Goal: Check status: Check status

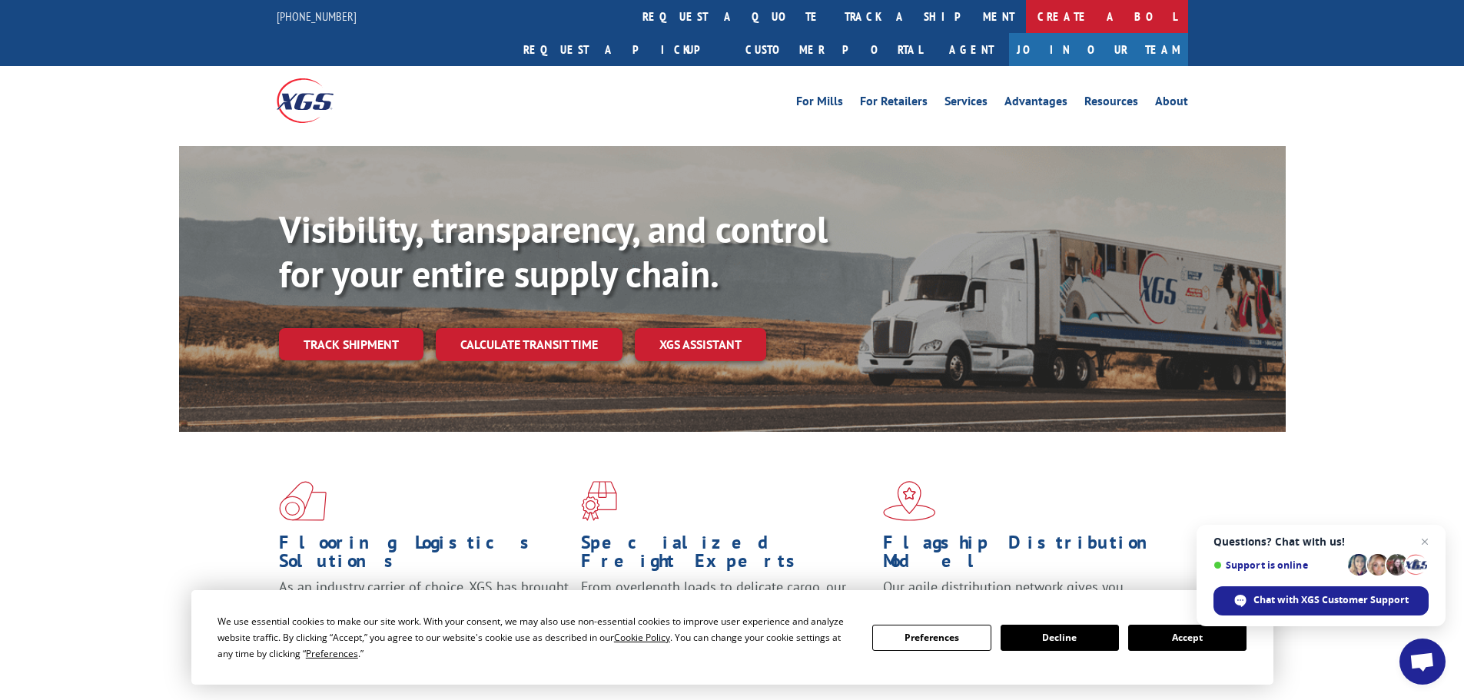
click at [1026, 5] on link "Create a BOL" at bounding box center [1107, 16] width 162 height 33
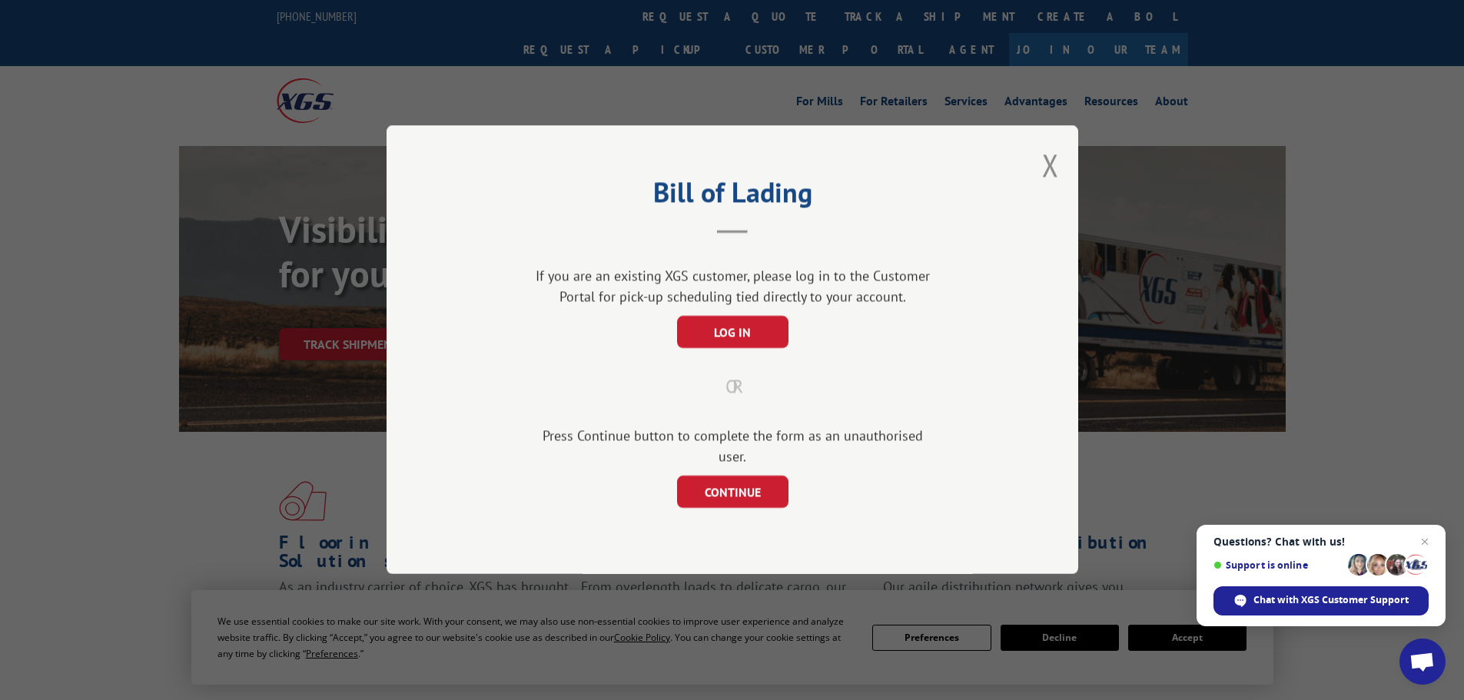
click at [1064, 177] on div "Bill of Lading If you are an existing XGS customer, please log in to the Custom…" at bounding box center [732, 349] width 692 height 449
click at [1038, 171] on div "Bill of Lading If you are an existing XGS customer, please log in to the Custom…" at bounding box center [732, 349] width 692 height 449
click at [1063, 179] on div "Bill of Lading If you are an existing XGS customer, please log in to the Custom…" at bounding box center [732, 349] width 692 height 449
click at [1052, 178] on button "Close modal" at bounding box center [1050, 164] width 17 height 41
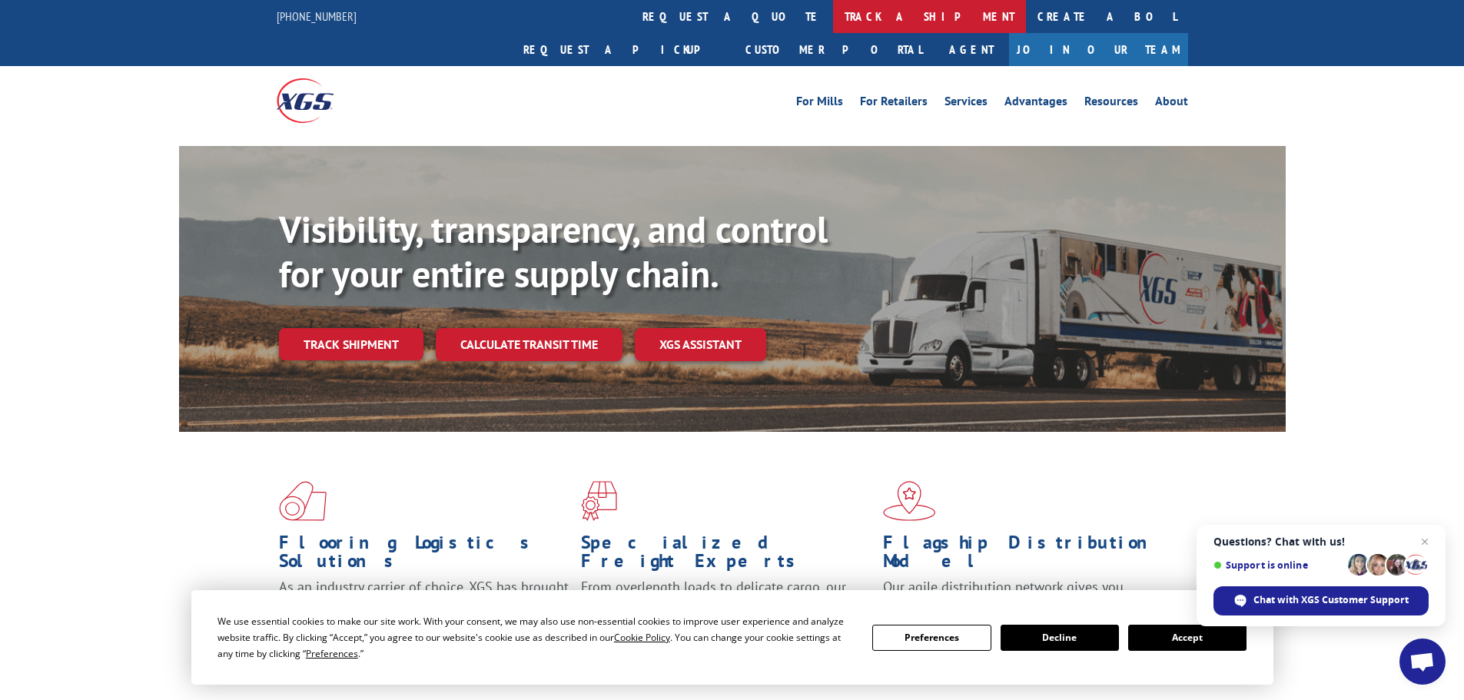
click at [833, 14] on link "track a shipment" at bounding box center [929, 16] width 193 height 33
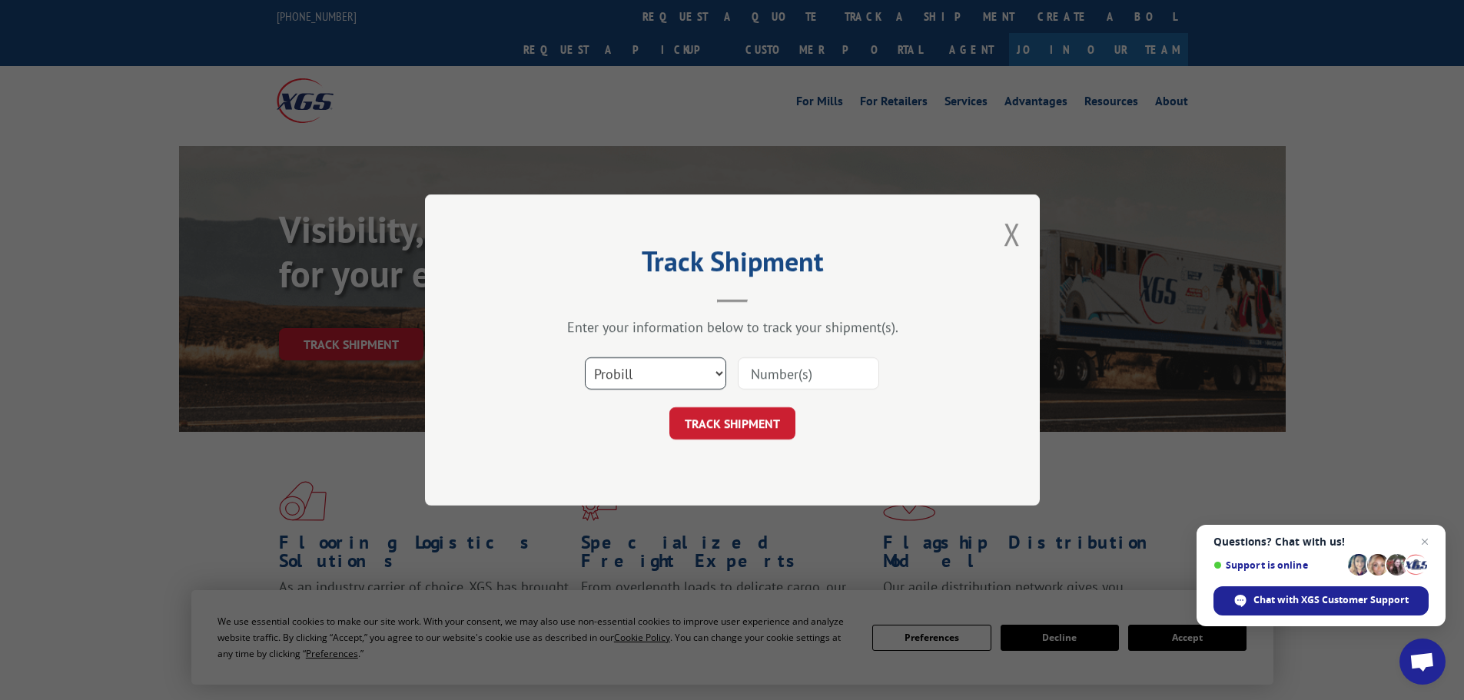
click at [685, 373] on select "Select category... Probill BOL PO" at bounding box center [655, 373] width 141 height 32
select select "po"
click at [585, 357] on select "Select category... Probill BOL PO" at bounding box center [655, 373] width 141 height 32
paste input "55513470"
type input "55513470"
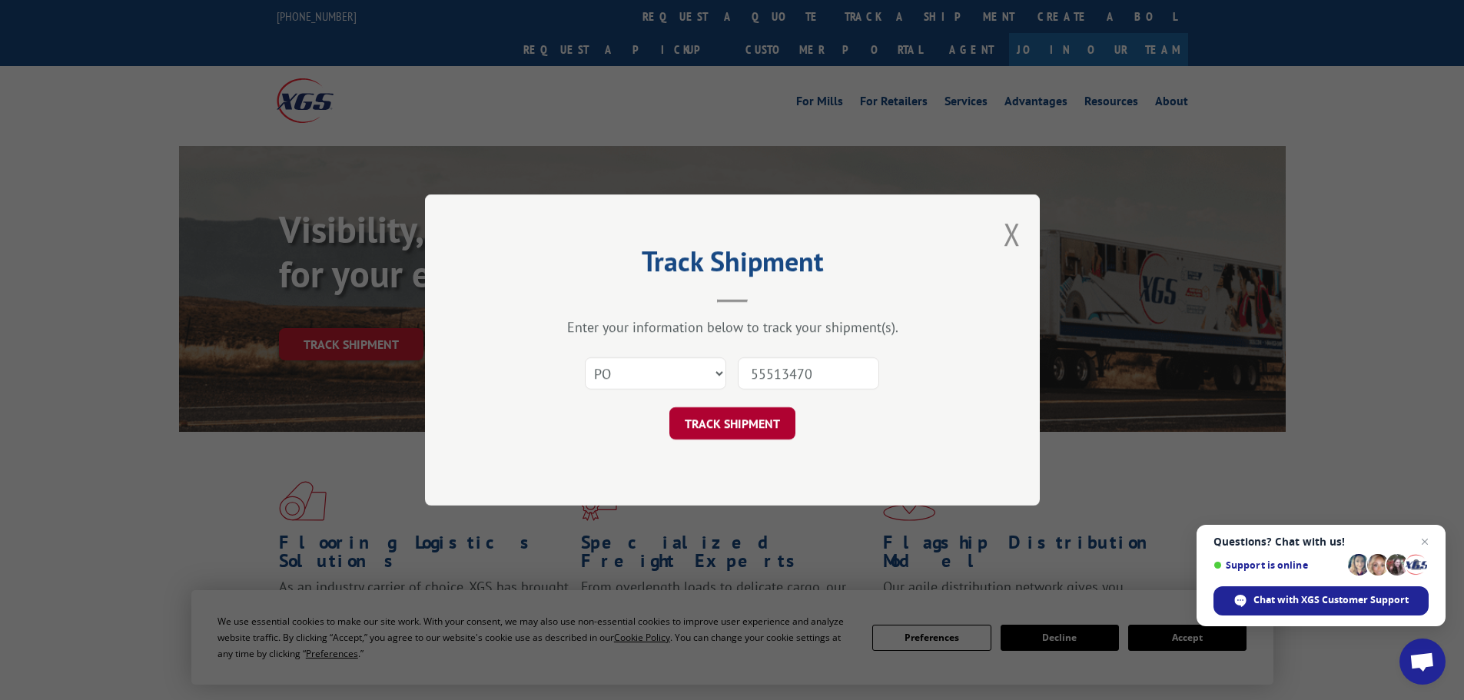
click at [736, 432] on button "TRACK SHIPMENT" at bounding box center [732, 423] width 126 height 32
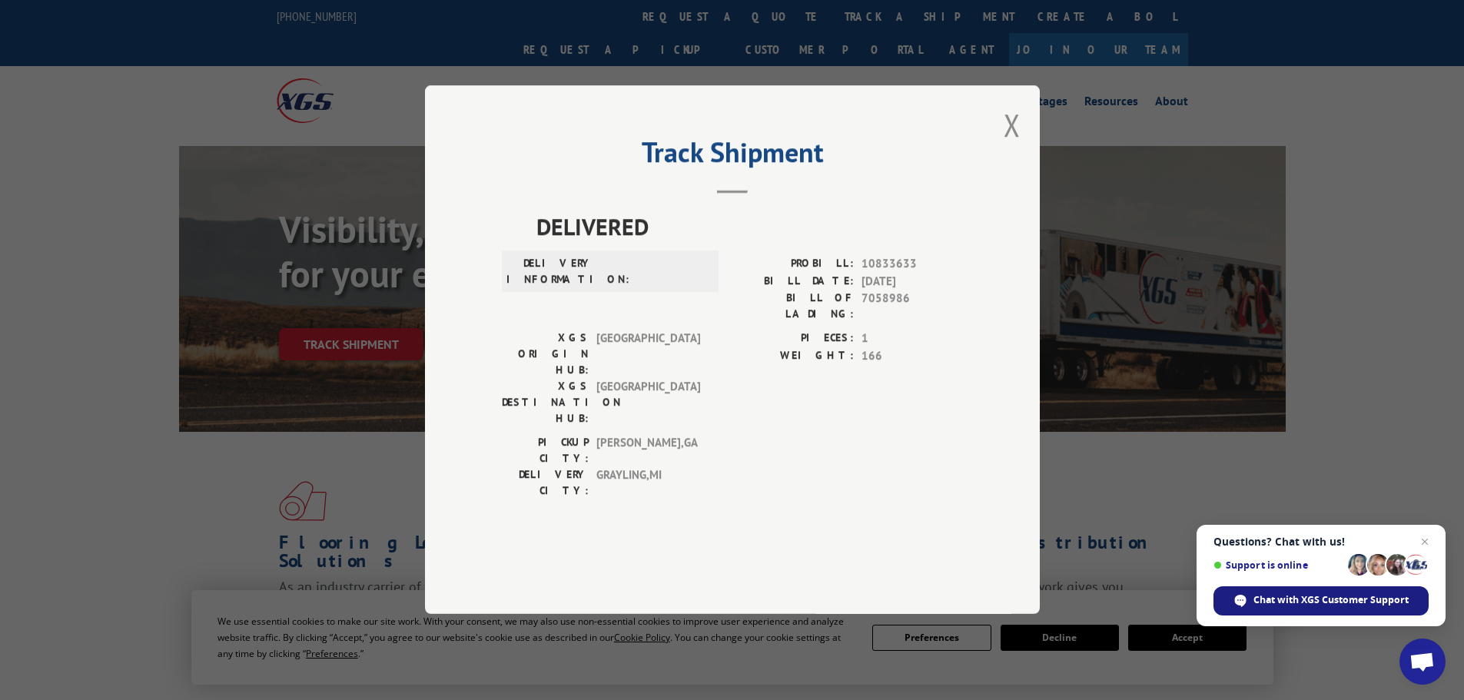
click at [1287, 599] on span "Chat with XGS Customer Support" at bounding box center [1330, 600] width 155 height 14
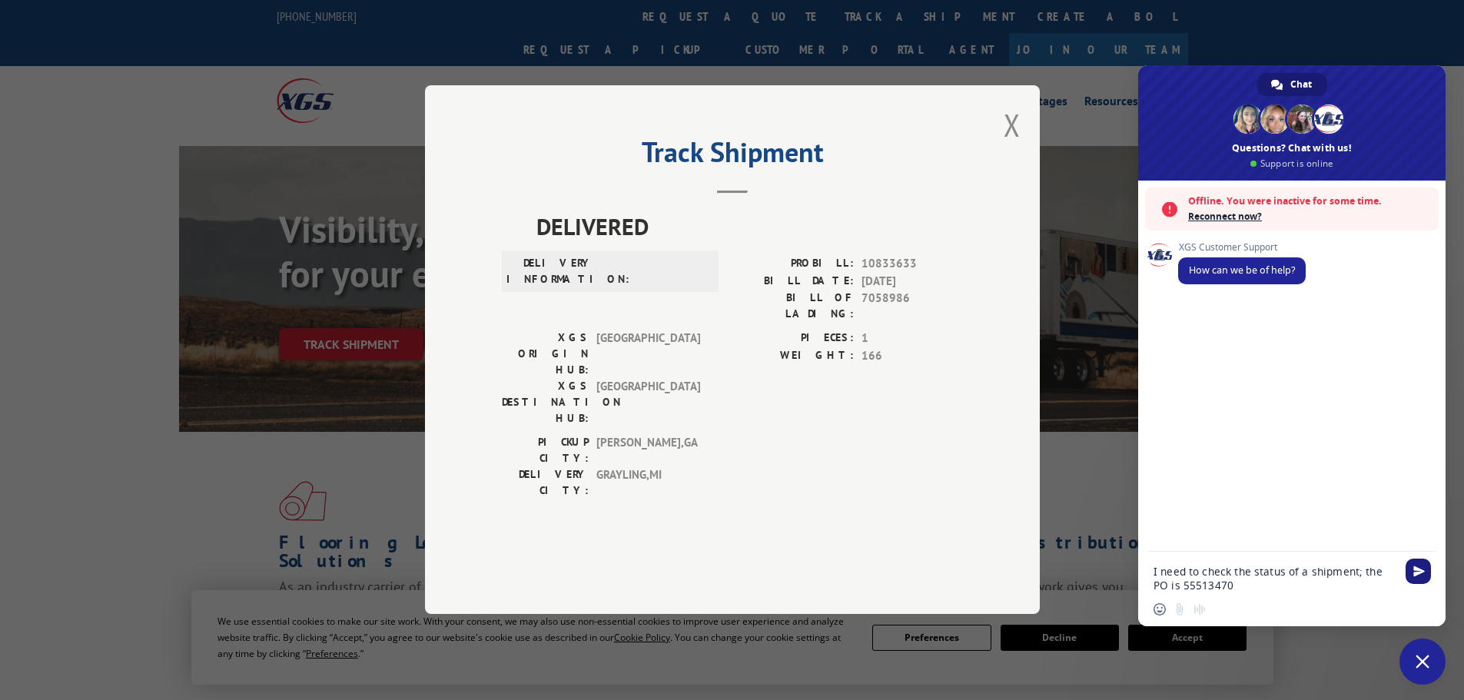
type textarea "I need to check the status of a shipment; the PO is 55513470"
click at [1417, 570] on span "Send" at bounding box center [1419, 572] width 12 height 12
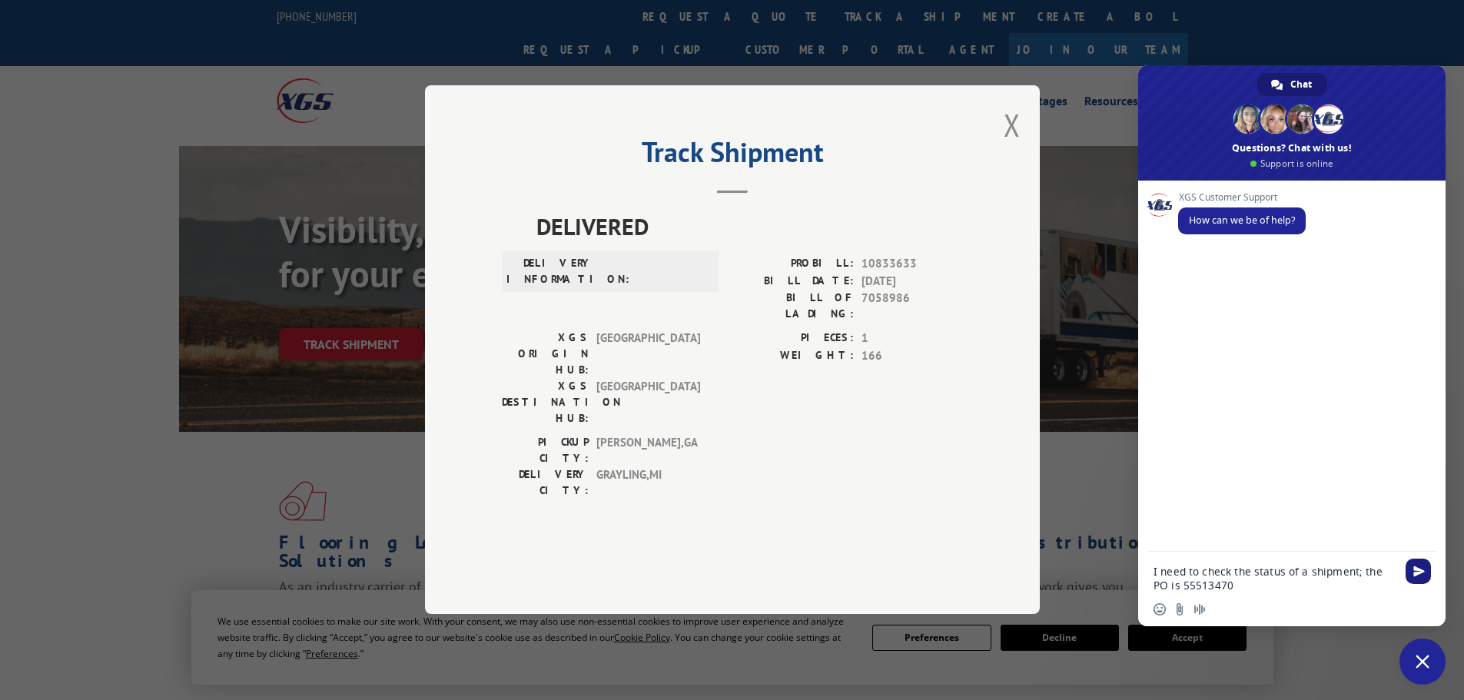
click at [1417, 570] on span "Send" at bounding box center [1419, 572] width 12 height 12
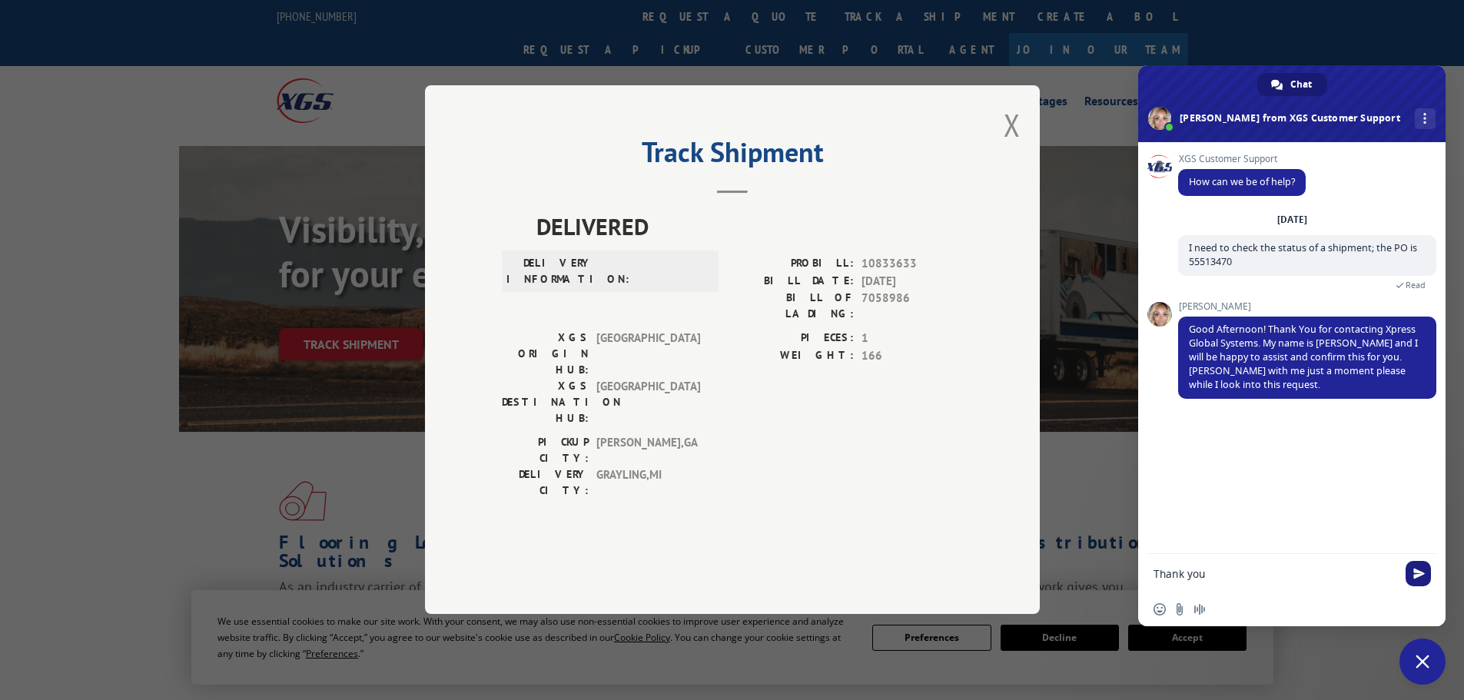
type textarea "Thank you"
click at [1417, 570] on span "Send" at bounding box center [1419, 574] width 12 height 12
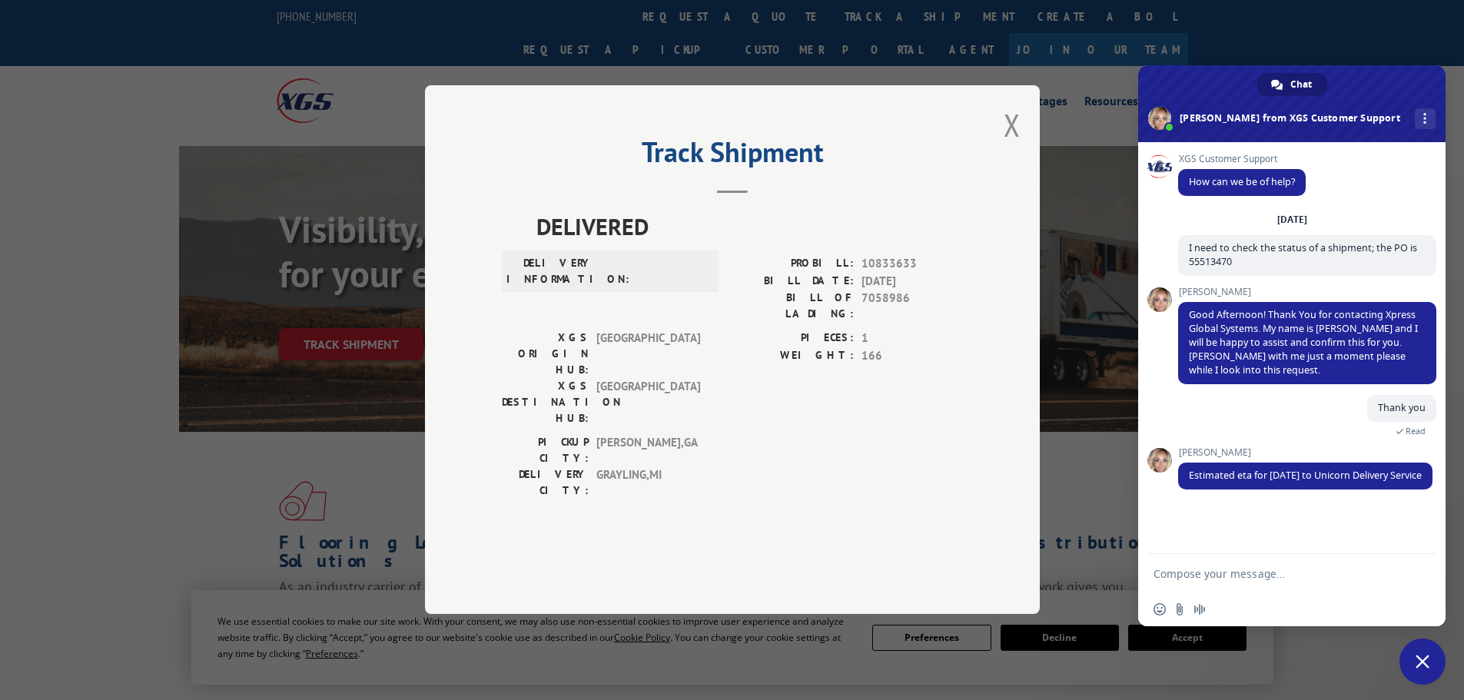
click at [1244, 568] on textarea "Compose your message..." at bounding box center [1274, 574] width 243 height 14
type textarea "Thank you!"
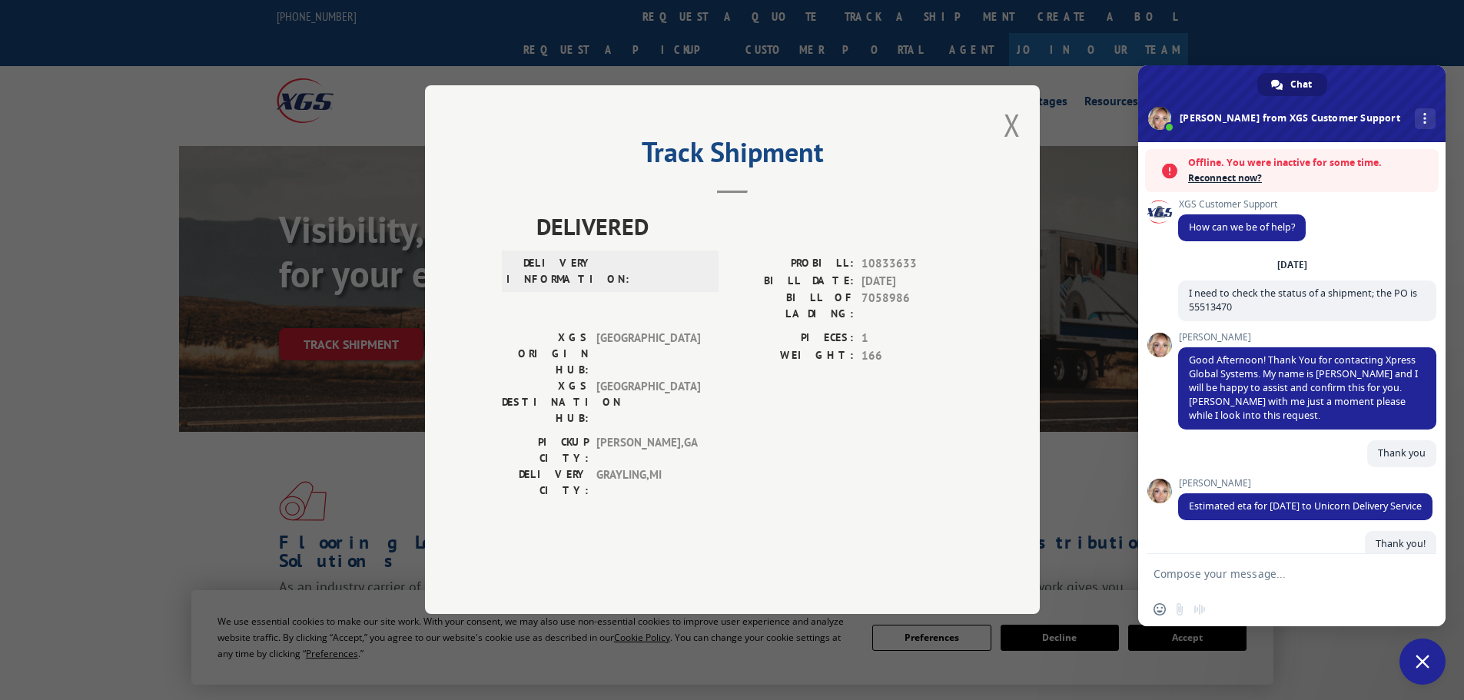
scroll to position [159, 0]
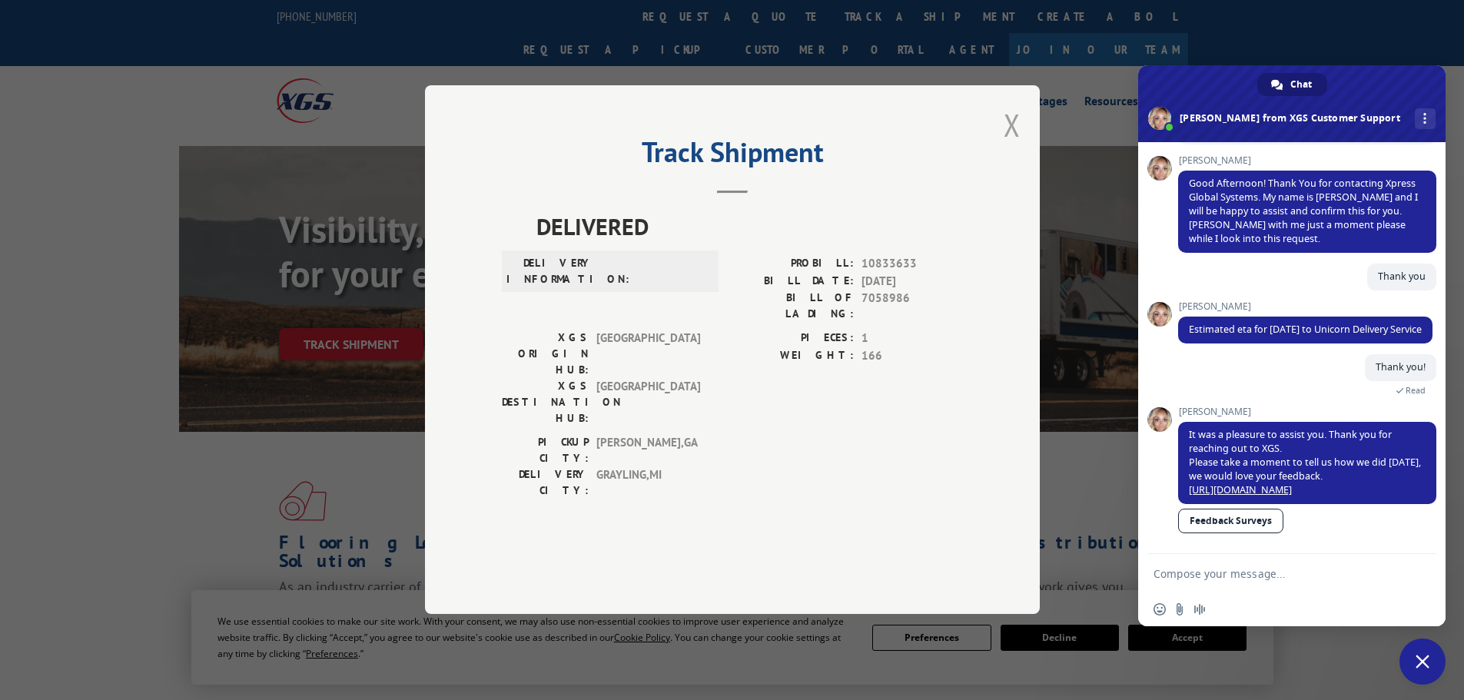
click at [1013, 145] on button "Close modal" at bounding box center [1011, 124] width 17 height 41
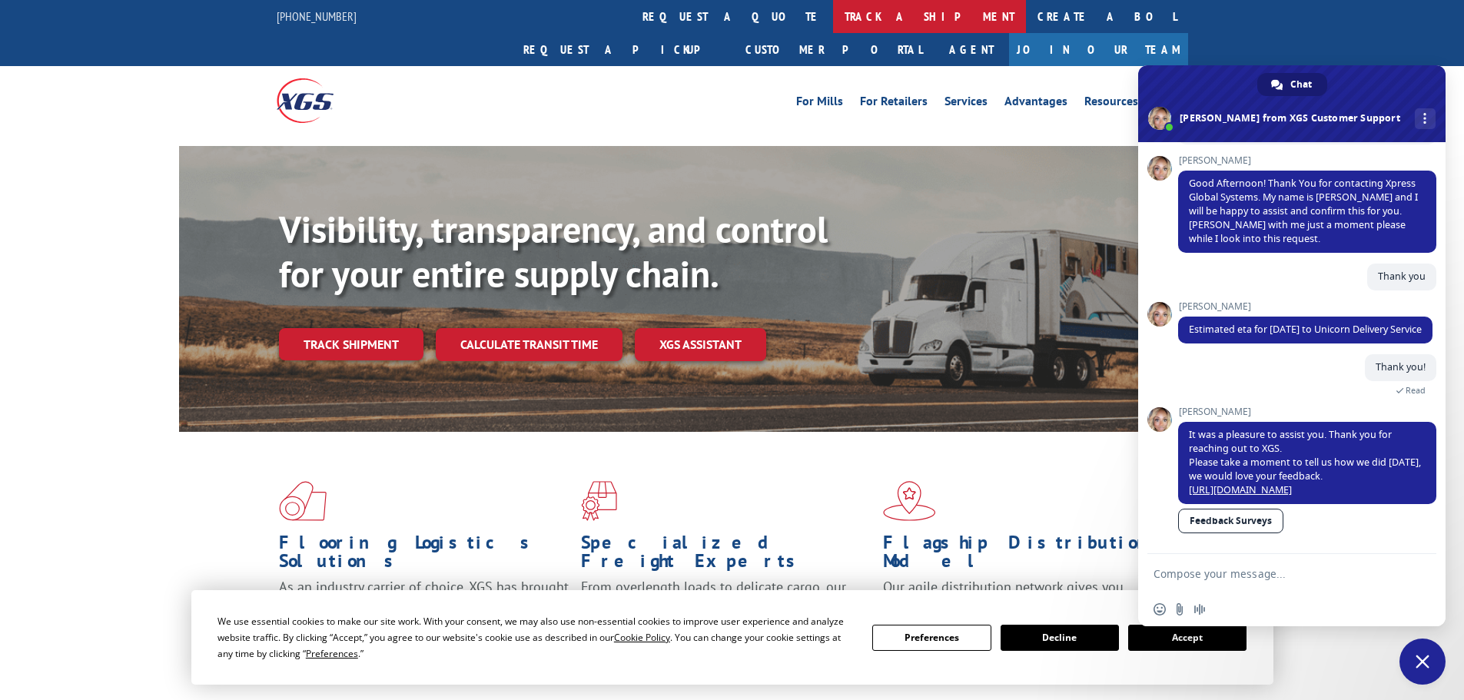
click at [833, 17] on link "track a shipment" at bounding box center [929, 16] width 193 height 33
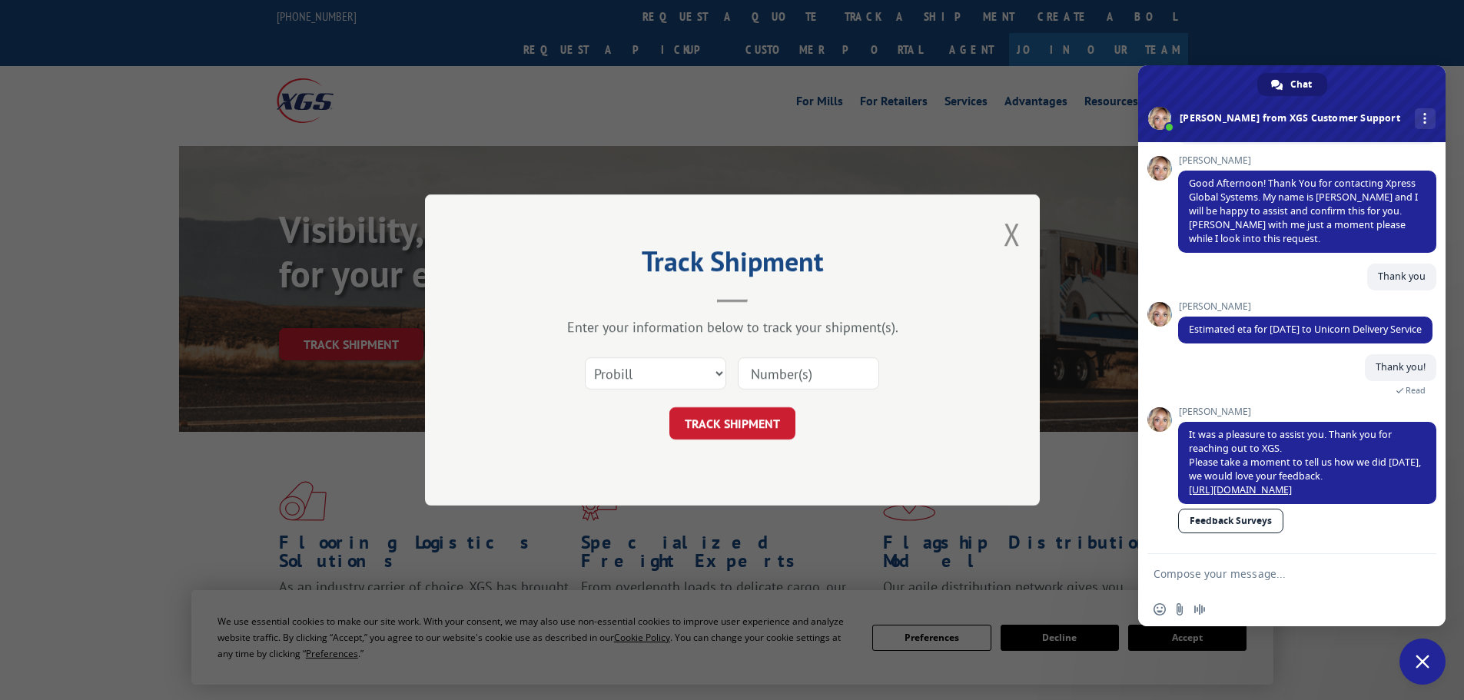
click at [769, 374] on input at bounding box center [808, 373] width 141 height 32
paste input "18179022"
type input "18179022"
click at [777, 431] on button "TRACK SHIPMENT" at bounding box center [732, 423] width 126 height 32
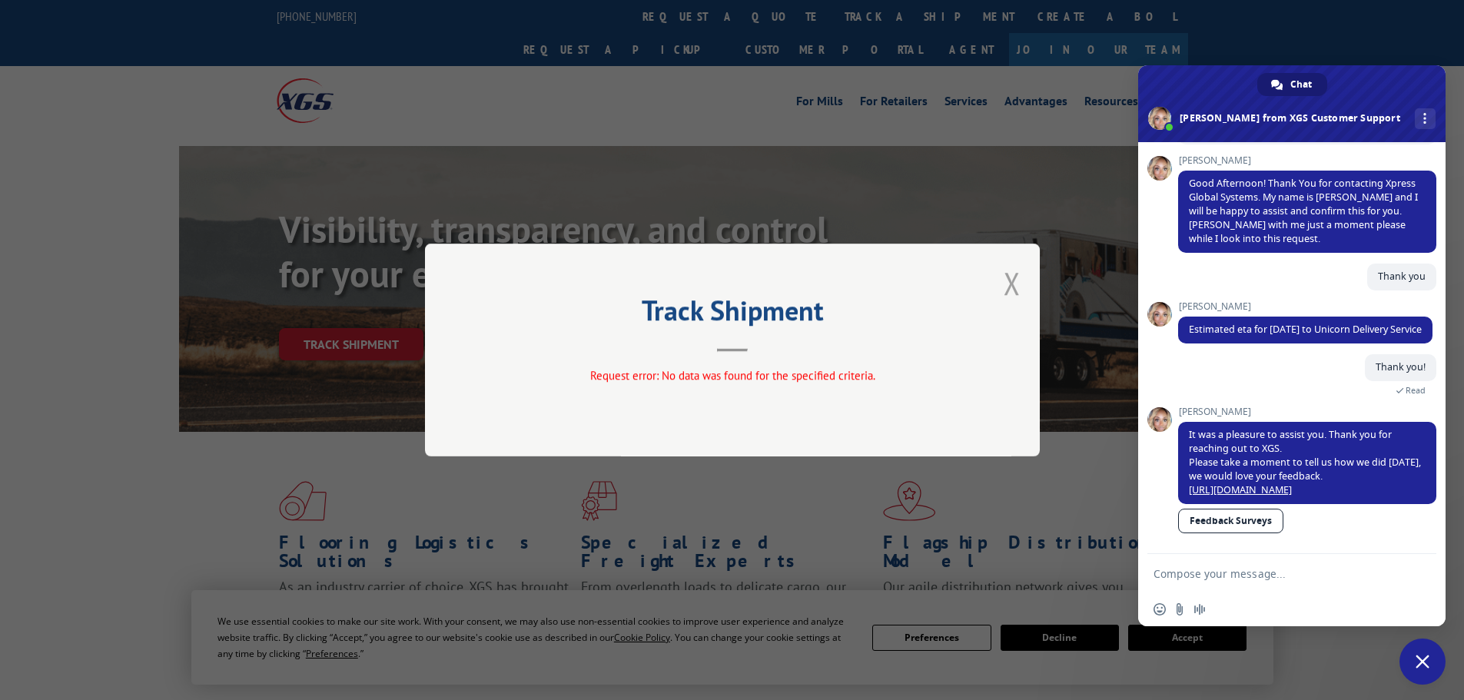
click at [1014, 284] on button "Close modal" at bounding box center [1011, 283] width 17 height 41
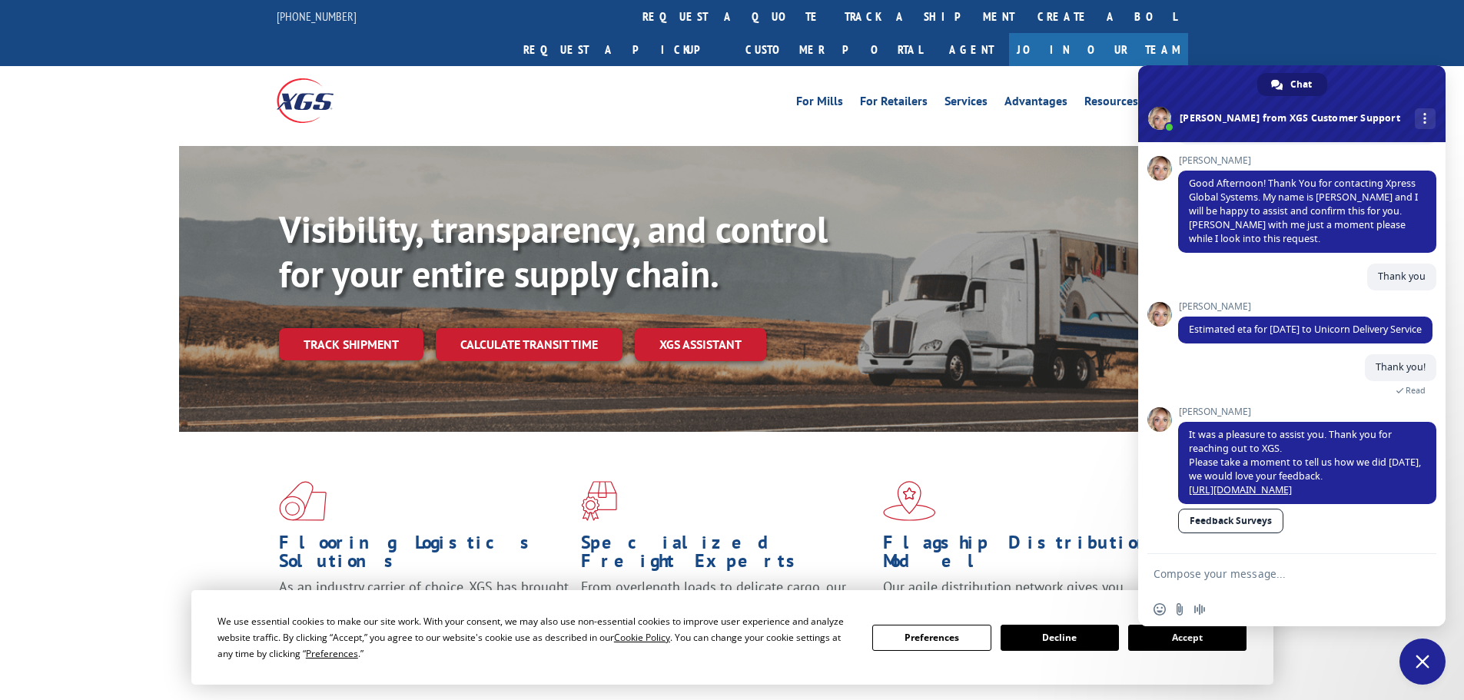
click at [833, 9] on link "track a shipment" at bounding box center [929, 16] width 193 height 33
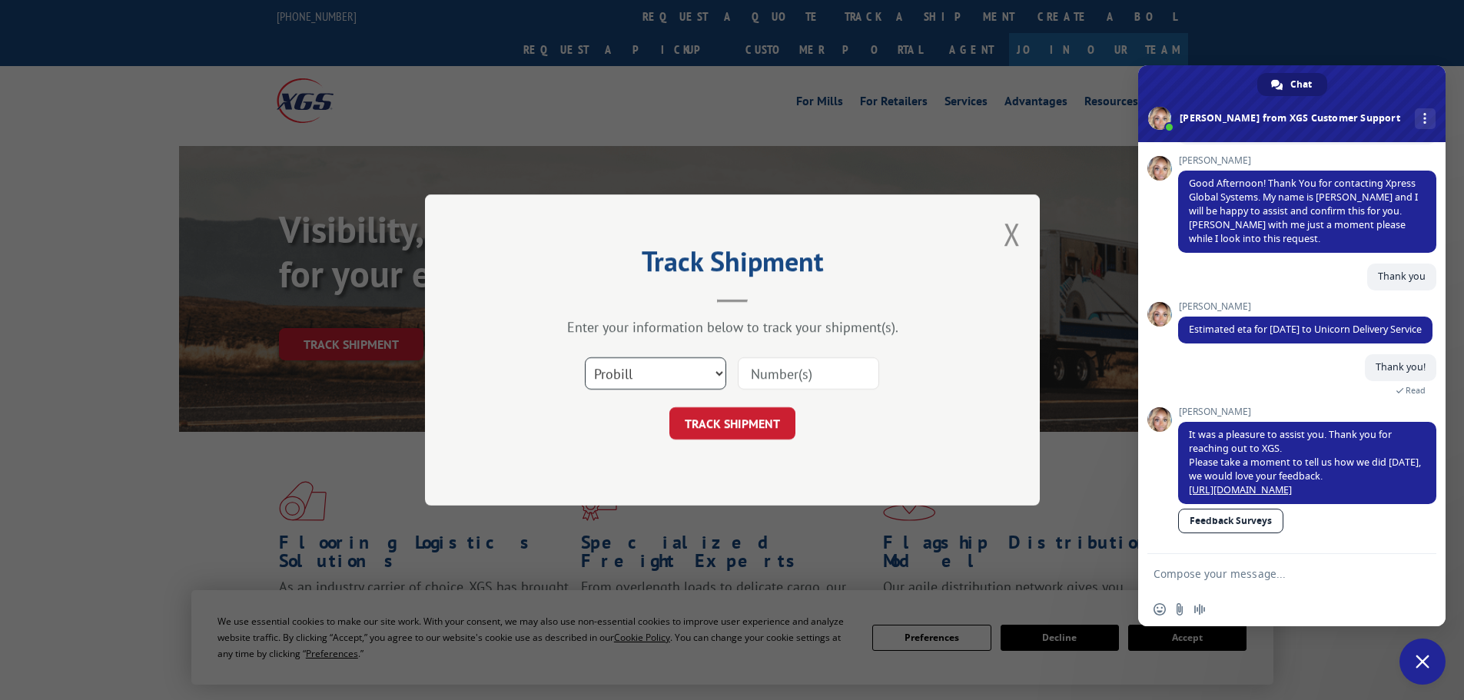
click at [684, 370] on select "Select category... Probill BOL PO" at bounding box center [655, 373] width 141 height 32
select select "bol"
click at [585, 357] on select "Select category... Probill BOL PO" at bounding box center [655, 373] width 141 height 32
paste input "18179022"
type input "18179022"
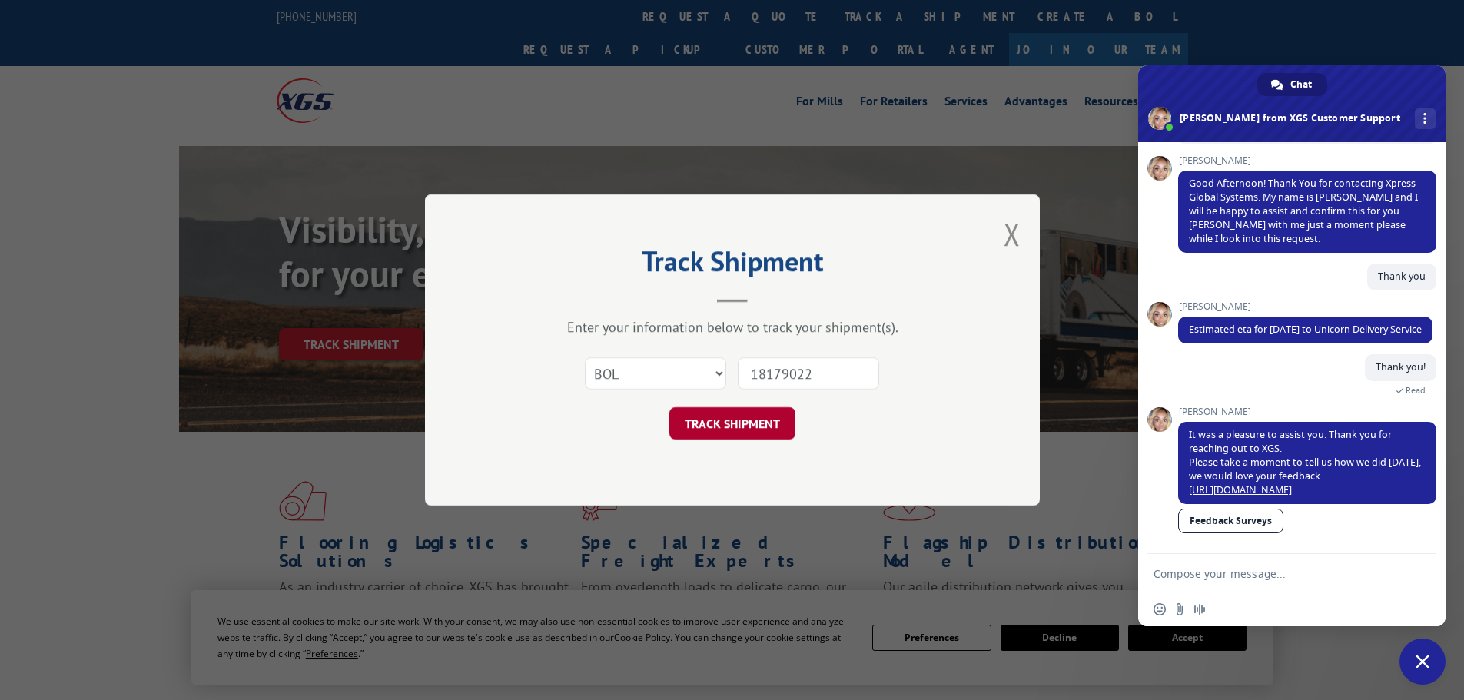
click at [777, 429] on button "TRACK SHIPMENT" at bounding box center [732, 423] width 126 height 32
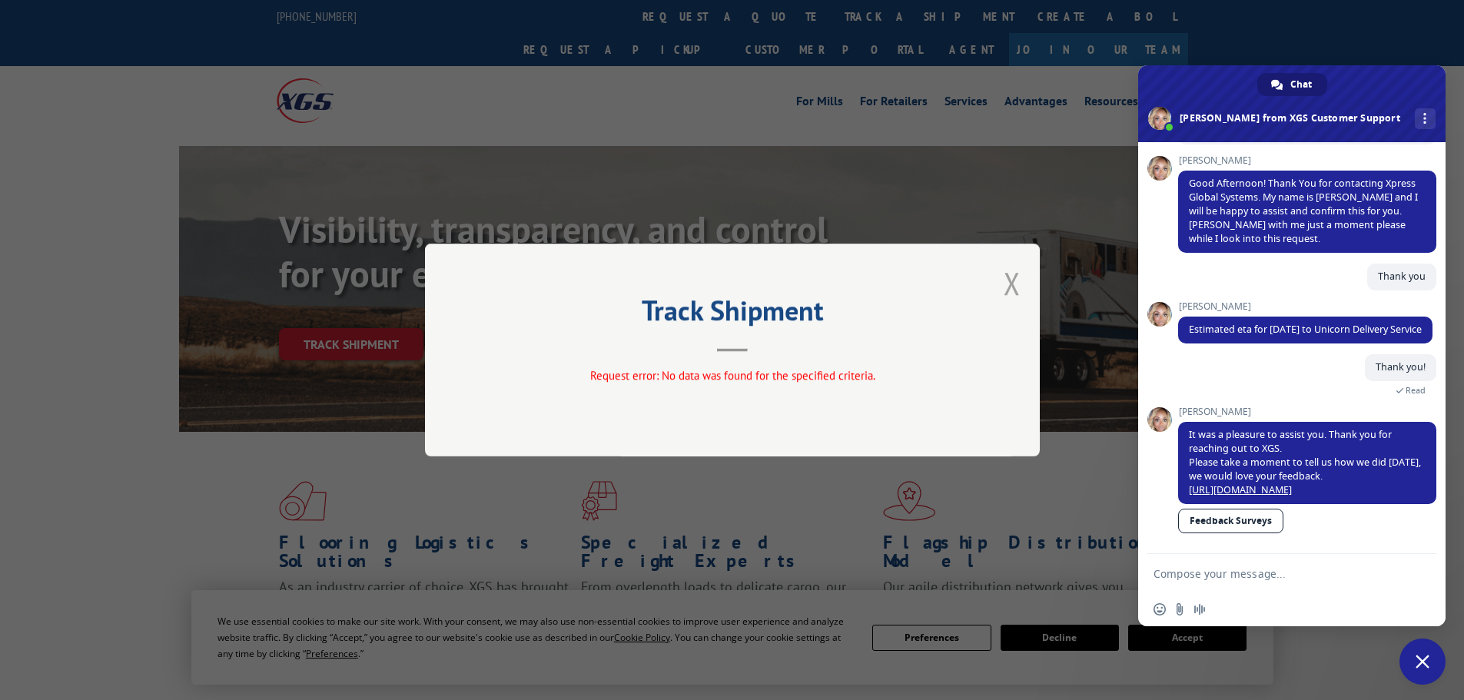
click at [1012, 282] on button "Close modal" at bounding box center [1011, 283] width 17 height 41
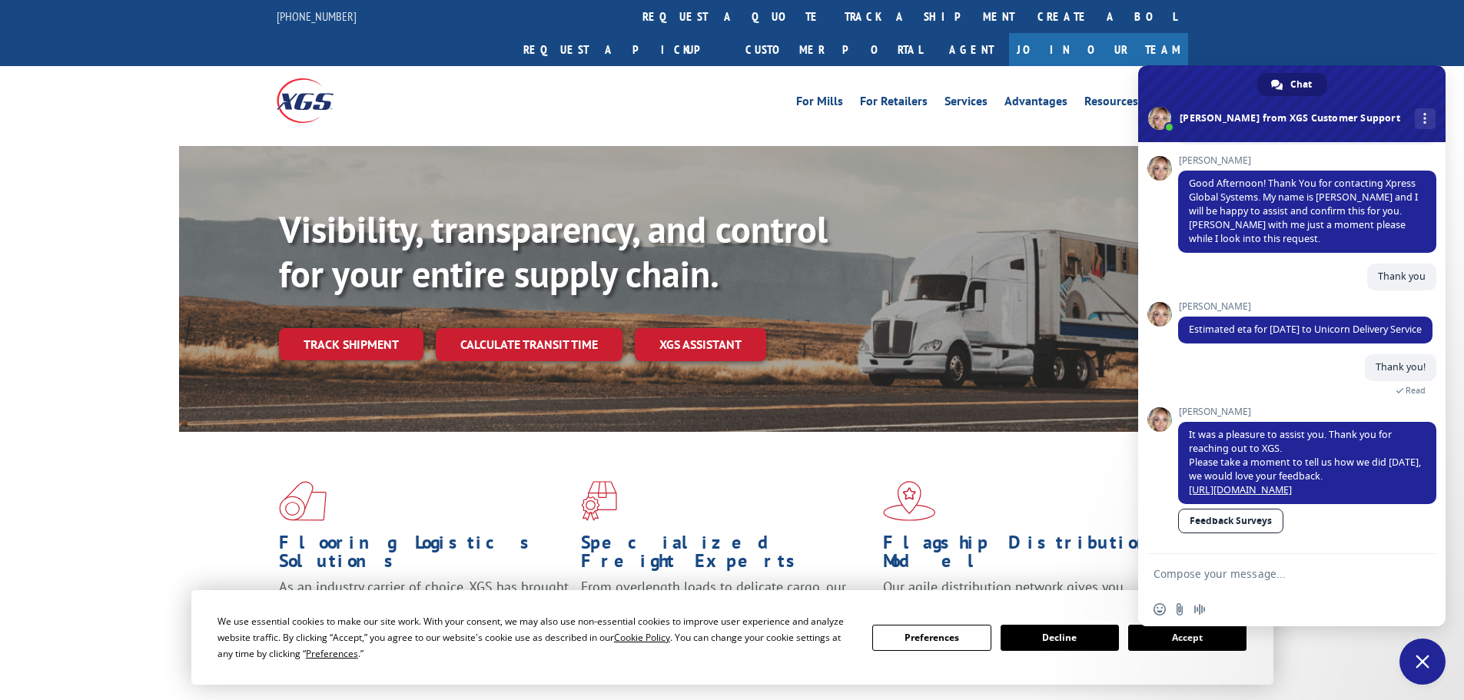
click at [942, 432] on div "Flooring Logistics Solutions As an industry carrier of choice, XGS has brought …" at bounding box center [732, 573] width 1106 height 282
click at [1292, 483] on link "[URL][DOMAIN_NAME]" at bounding box center [1240, 489] width 103 height 13
click at [1424, 669] on span "Close chat" at bounding box center [1422, 662] width 46 height 46
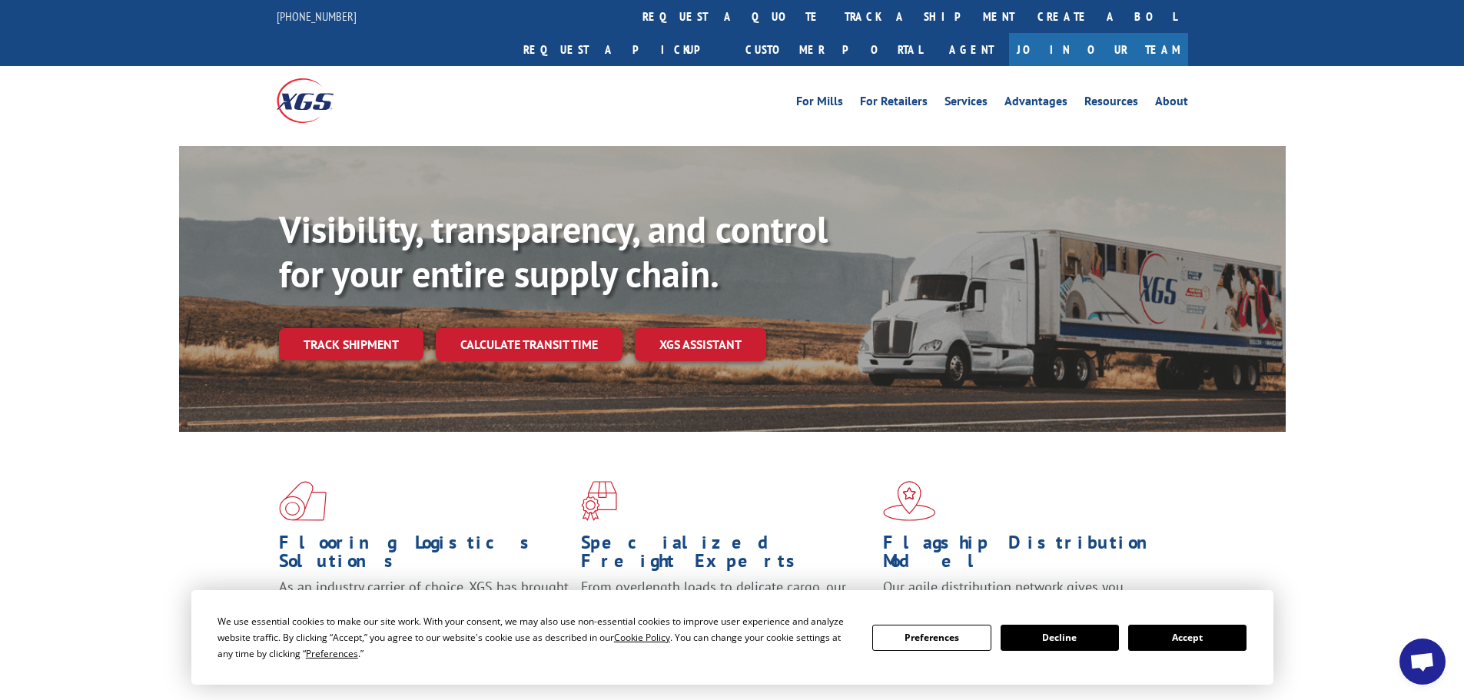
click at [1191, 642] on button "Accept" at bounding box center [1187, 638] width 118 height 26
